Goal: Task Accomplishment & Management: Complete application form

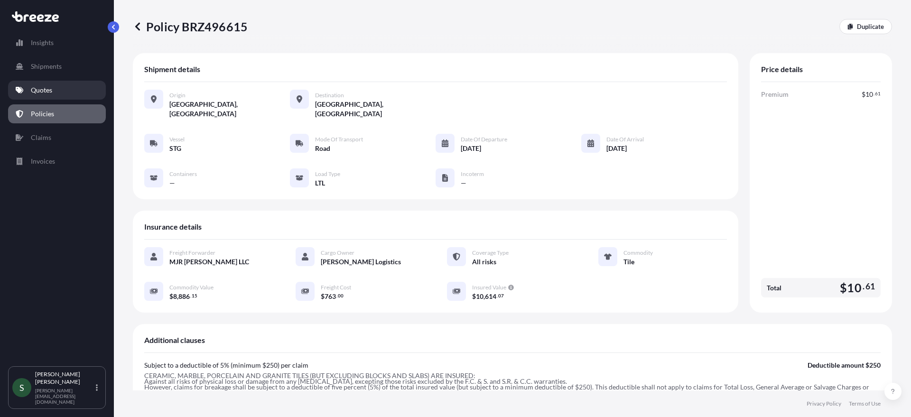
click at [50, 93] on p "Quotes" at bounding box center [41, 89] width 21 height 9
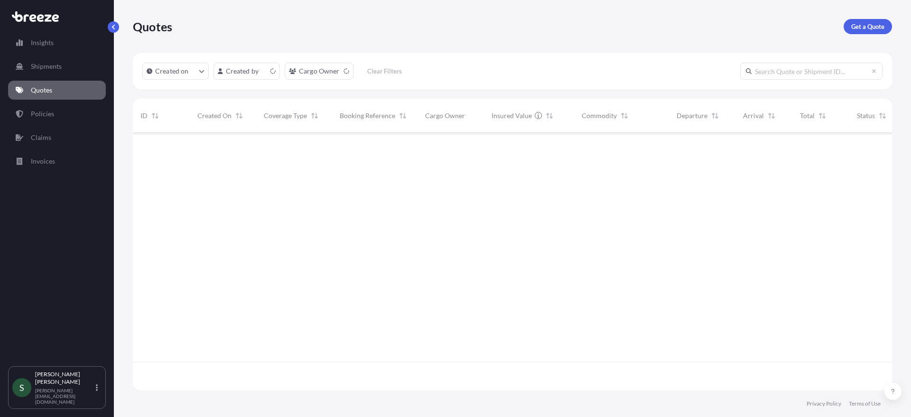
scroll to position [256, 752]
click at [798, 73] on input "text" at bounding box center [811, 71] width 142 height 17
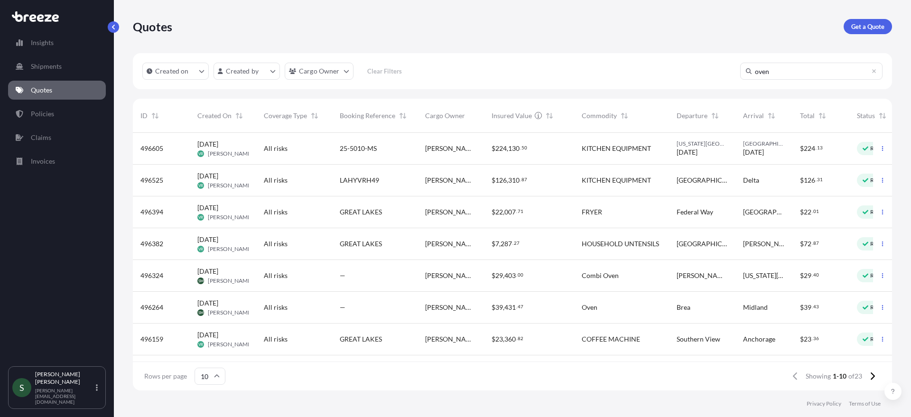
type input "oven"
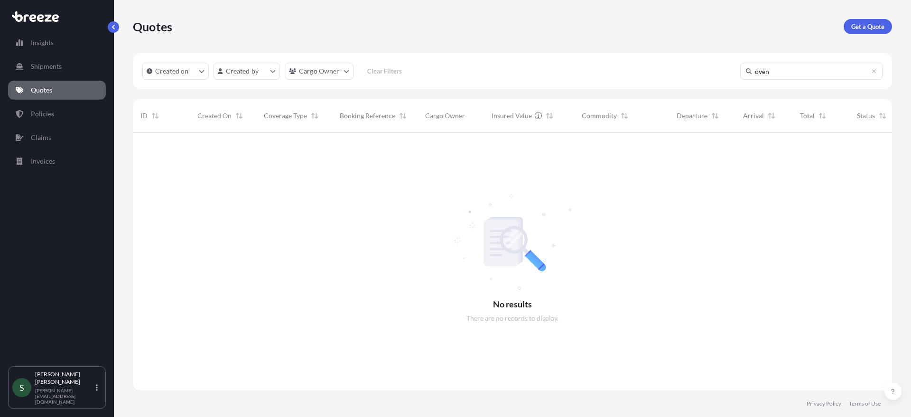
scroll to position [285, 752]
drag, startPoint x: 789, startPoint y: 71, endPoint x: 691, endPoint y: 73, distance: 97.8
click at [710, 74] on div "Created on Created by Cargo Owner Clear Filters oven" at bounding box center [512, 71] width 759 height 36
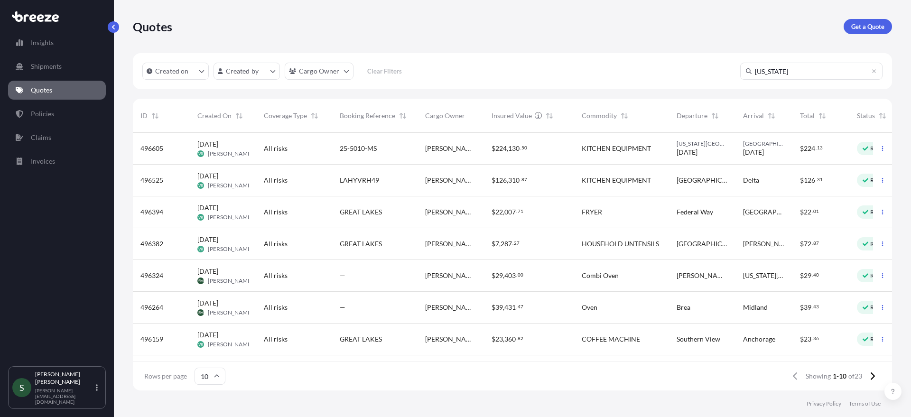
type input "[US_STATE]"
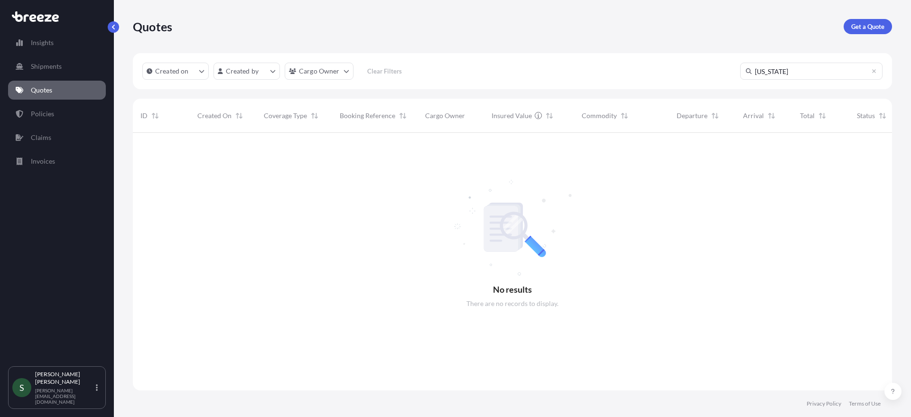
scroll to position [285, 752]
click at [875, 70] on icon at bounding box center [874, 71] width 4 height 4
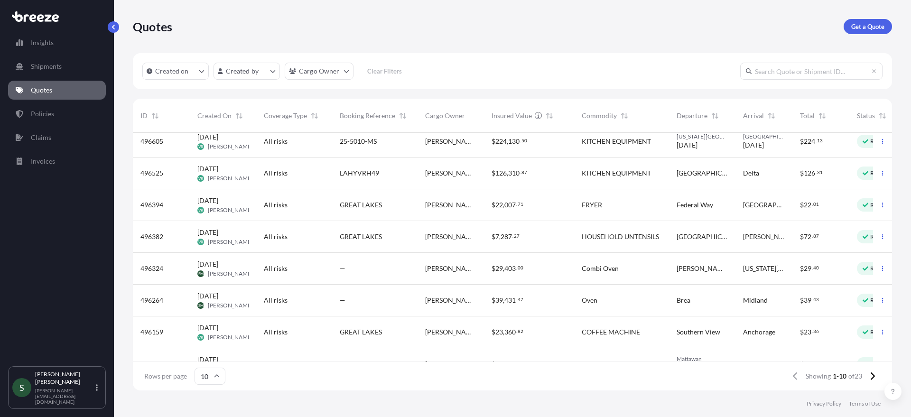
scroll to position [0, 0]
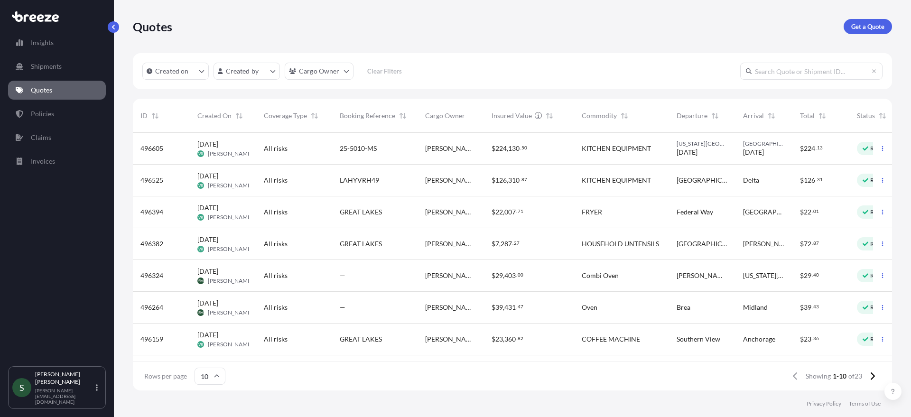
click at [654, 273] on div "Combi Oven" at bounding box center [622, 275] width 80 height 9
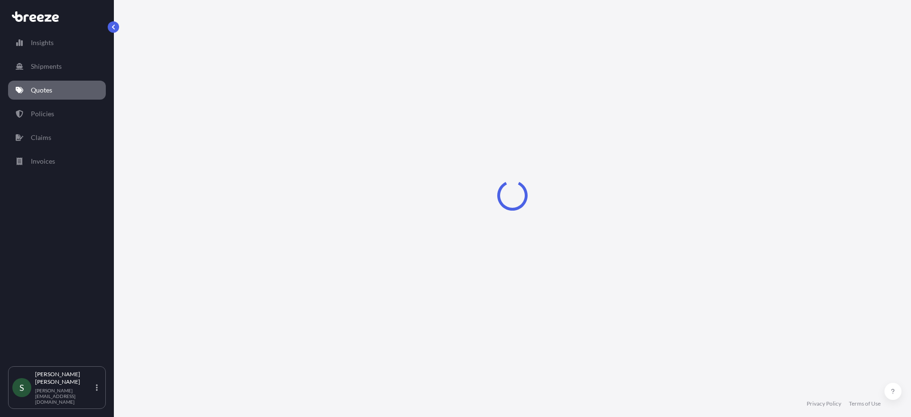
select select "Road"
select select "1"
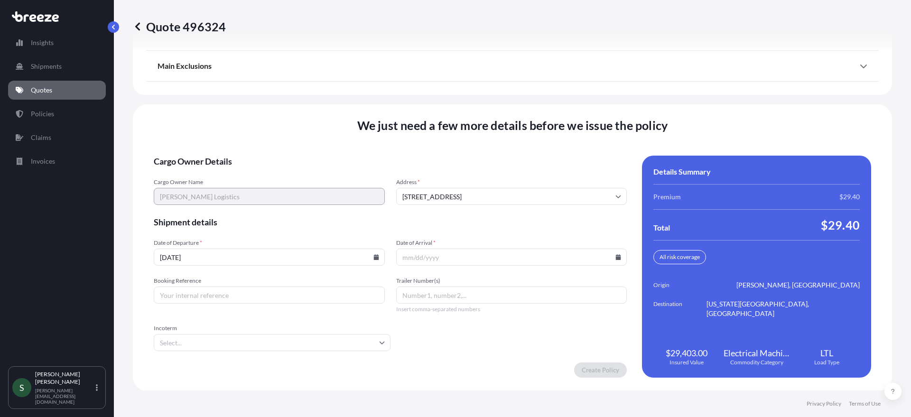
scroll to position [1240, 0]
click at [616, 258] on input "Date of Arrival *" at bounding box center [511, 256] width 231 height 17
click at [616, 257] on icon at bounding box center [618, 257] width 5 height 6
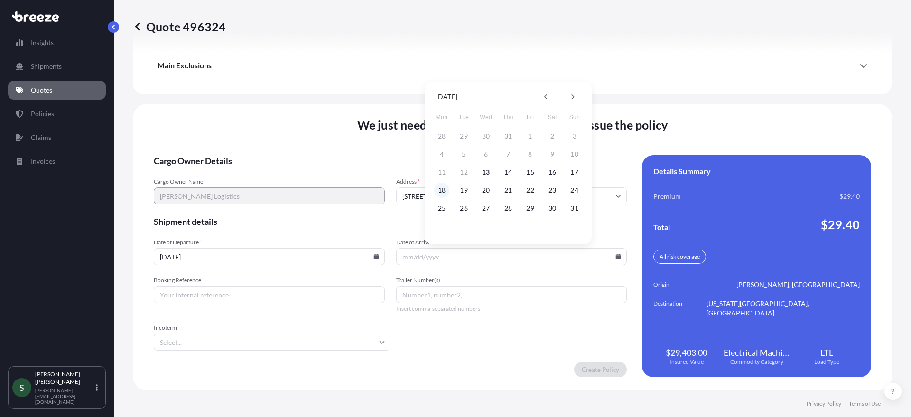
click at [447, 192] on button "18" at bounding box center [441, 190] width 15 height 15
type input "[DATE]"
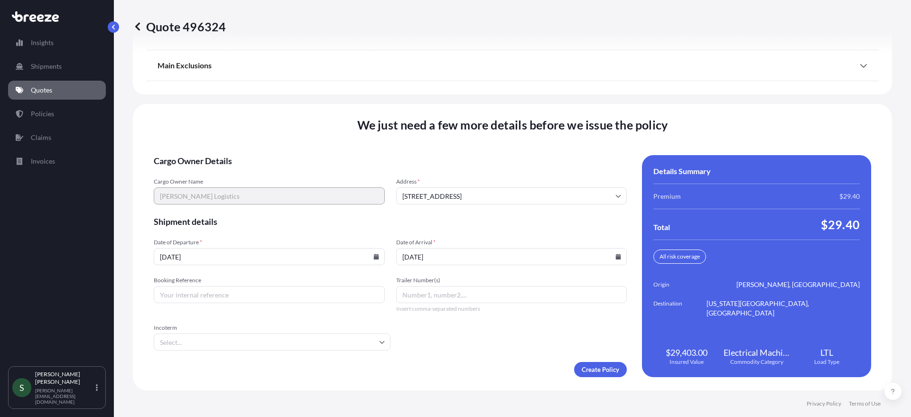
click at [479, 363] on div "Create Policy" at bounding box center [390, 369] width 473 height 15
click at [299, 294] on input "Booking Reference" at bounding box center [269, 294] width 231 height 17
paste input "PF-0029-01"
type input "PF-0029-01"
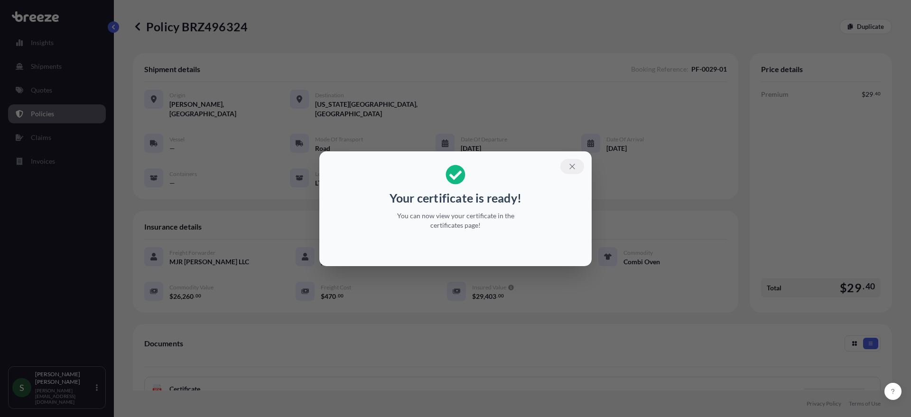
click at [571, 167] on icon "button" at bounding box center [571, 166] width 5 height 5
